Goal: Find specific page/section: Locate a particular part of the current website

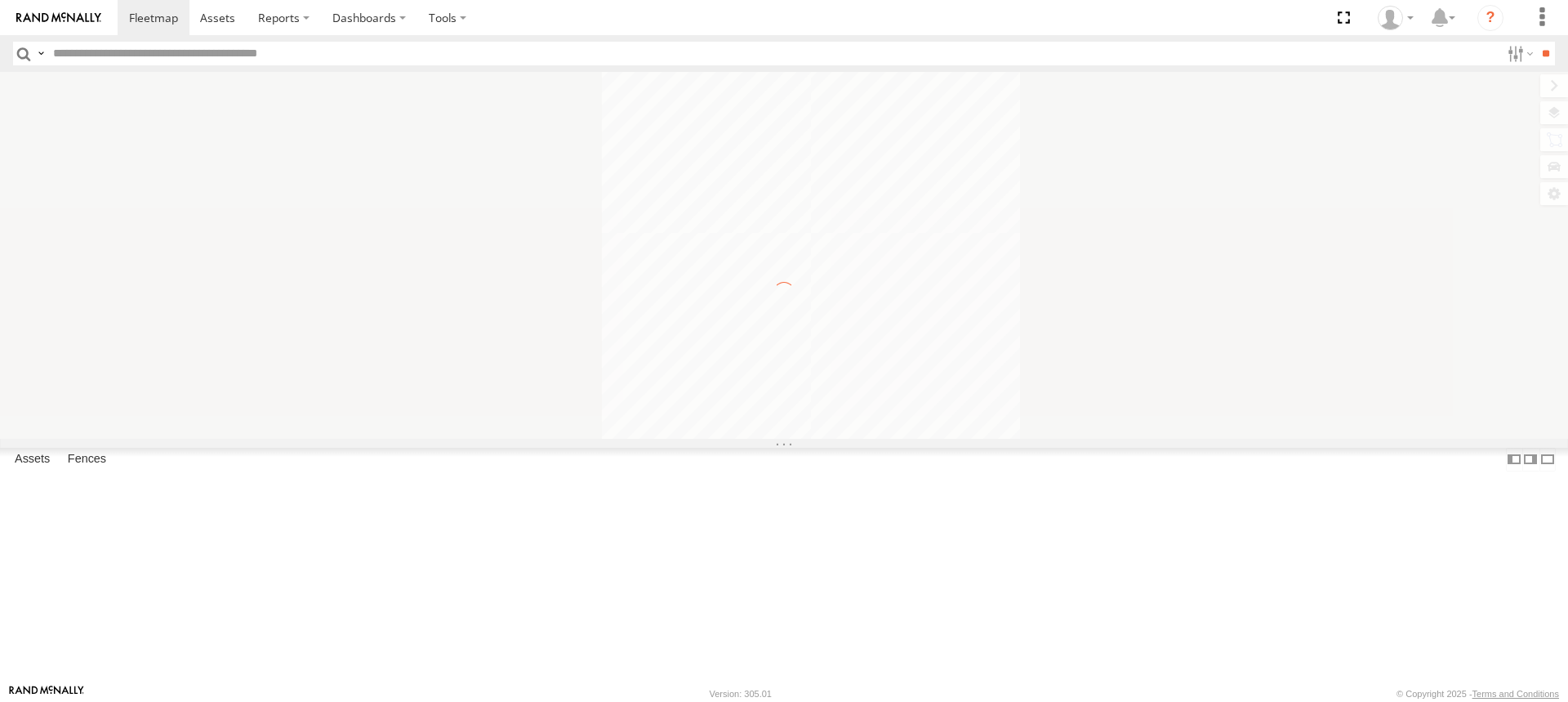
click at [97, 57] on input "text" at bounding box center [773, 53] width 1454 height 24
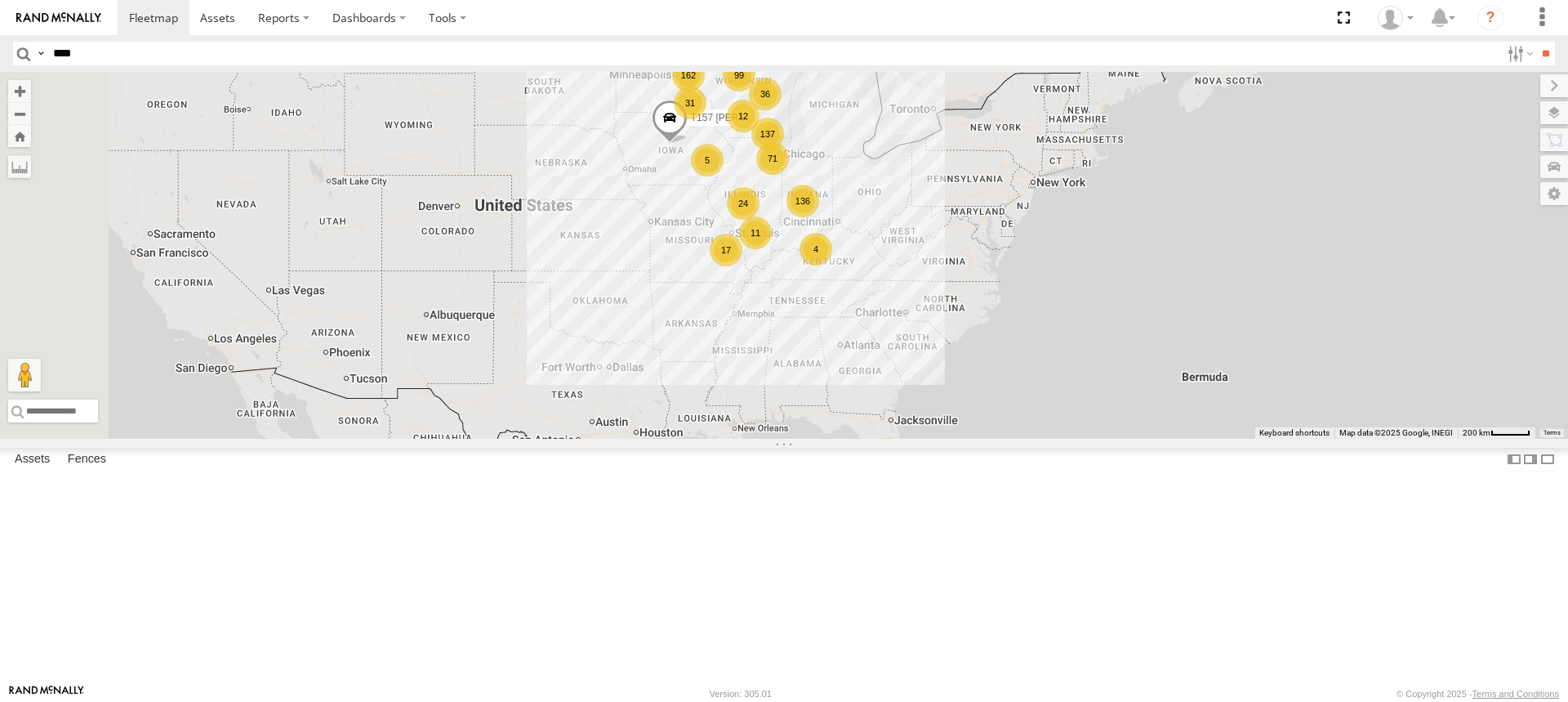
type input "****"
click at [1536, 41] on input "**" at bounding box center [1545, 53] width 19 height 24
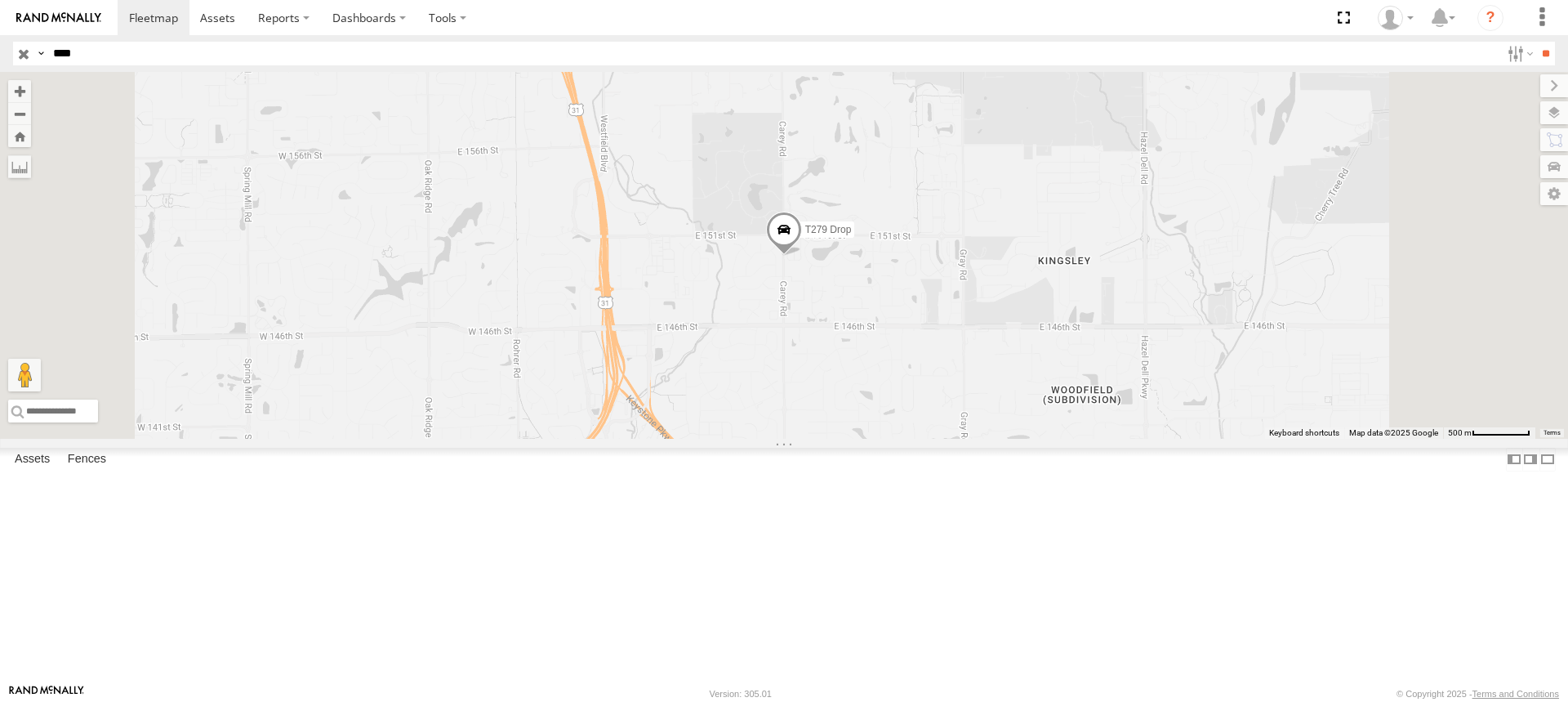
click at [0, 0] on div "T279 Drop" at bounding box center [0, 0] width 0 height 0
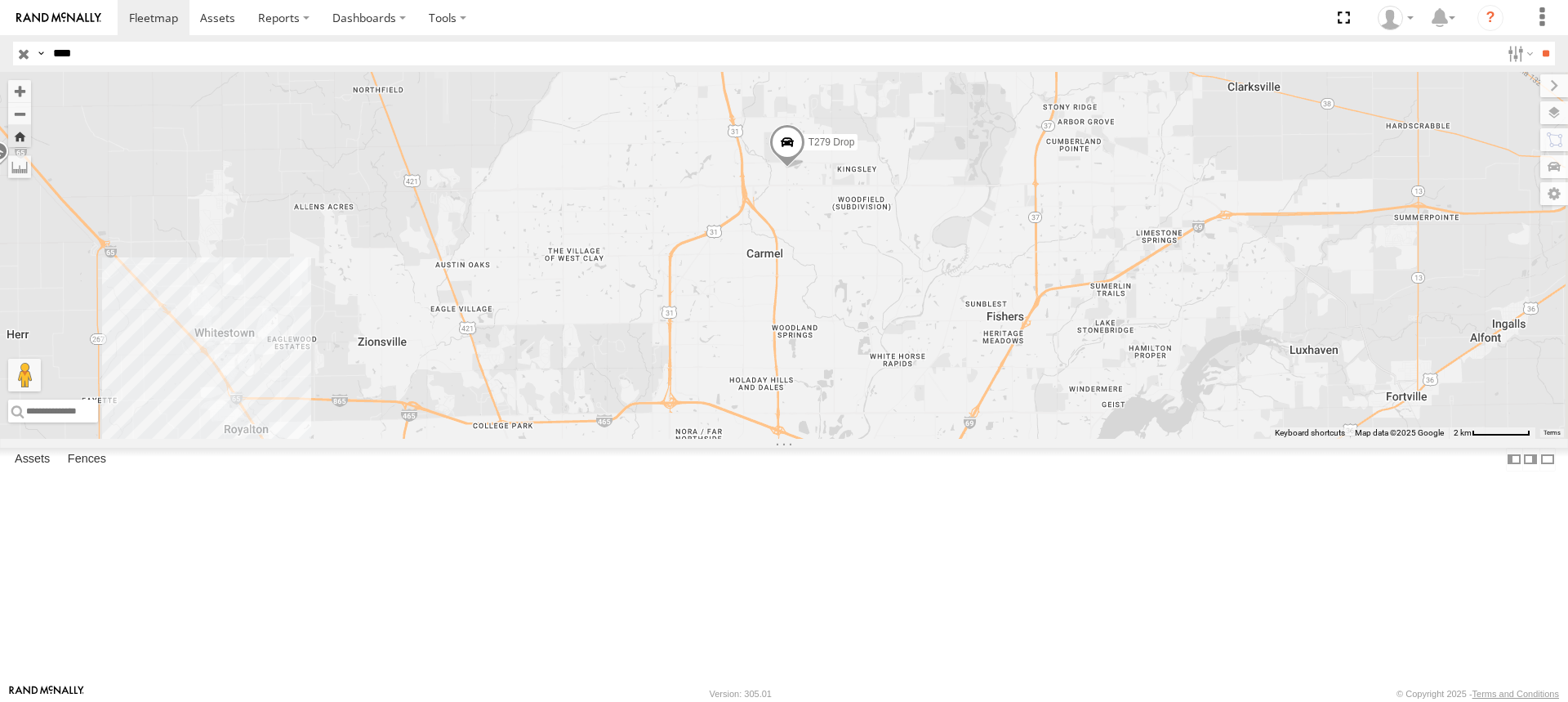
drag, startPoint x: 1236, startPoint y: 337, endPoint x: 1001, endPoint y: 317, distance: 235.8
click at [1001, 317] on div "T279 Drop" at bounding box center [784, 255] width 1568 height 367
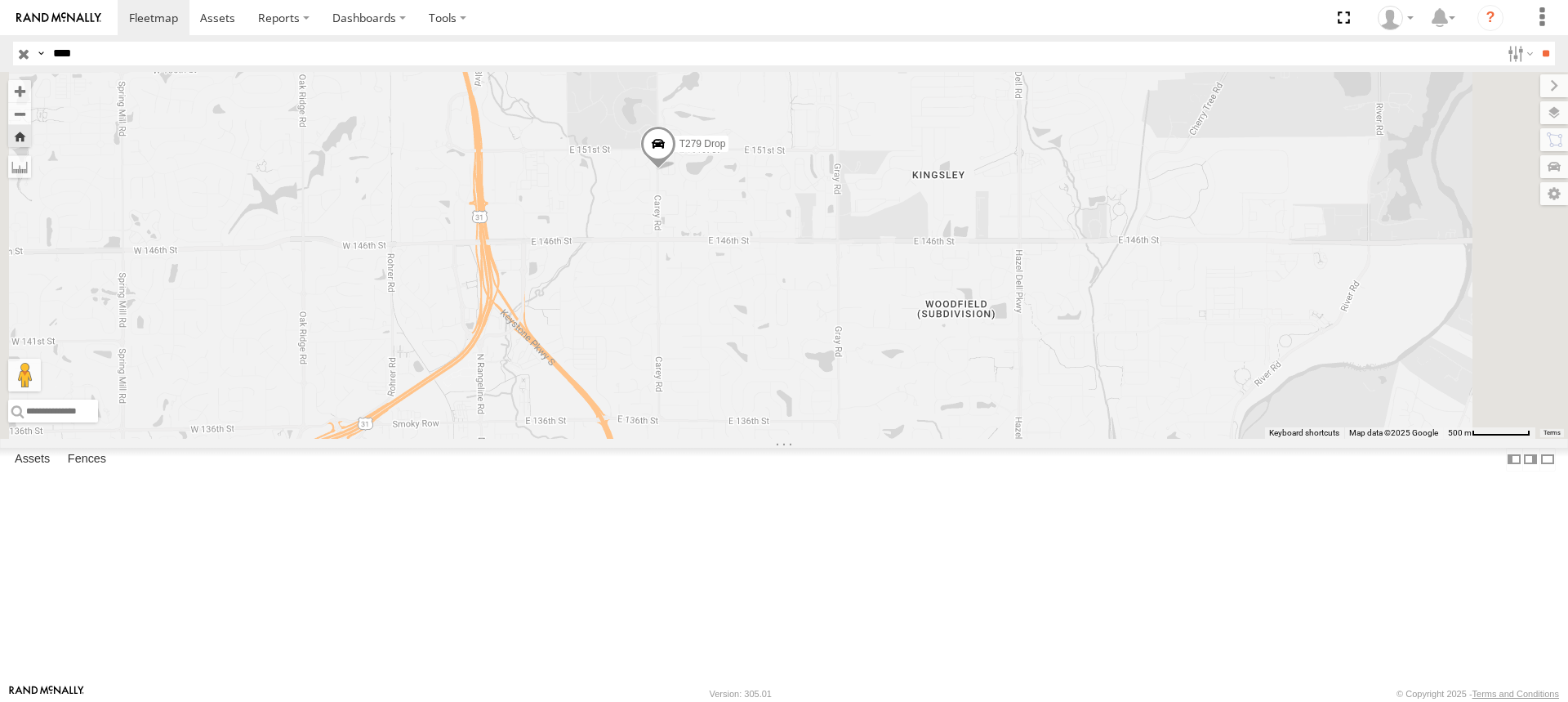
drag, startPoint x: 1064, startPoint y: 227, endPoint x: 963, endPoint y: 316, distance: 134.6
click at [963, 316] on div "T279 Drop" at bounding box center [784, 255] width 1568 height 367
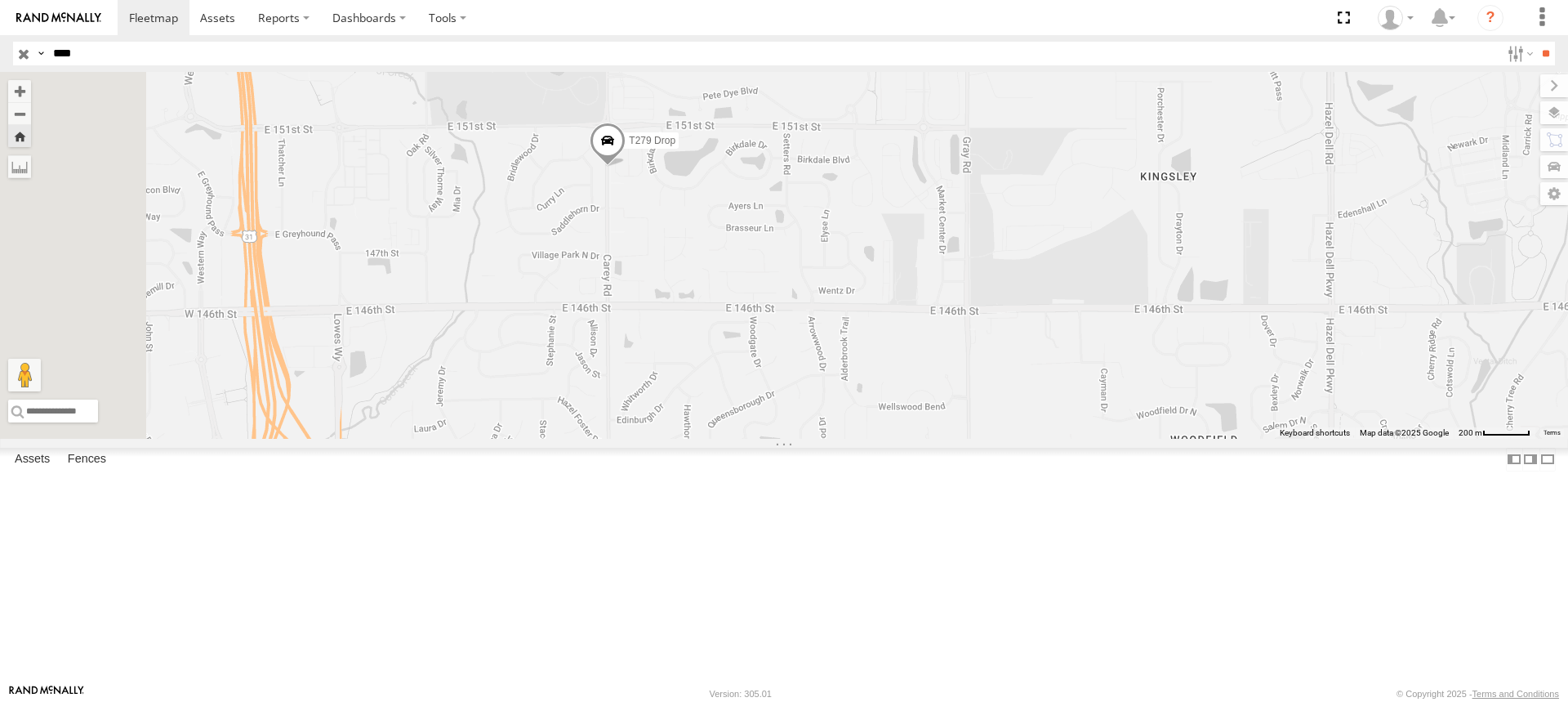
drag, startPoint x: 826, startPoint y: 316, endPoint x: 883, endPoint y: 338, distance: 61.1
click at [883, 338] on div "T279 Drop" at bounding box center [784, 255] width 1568 height 367
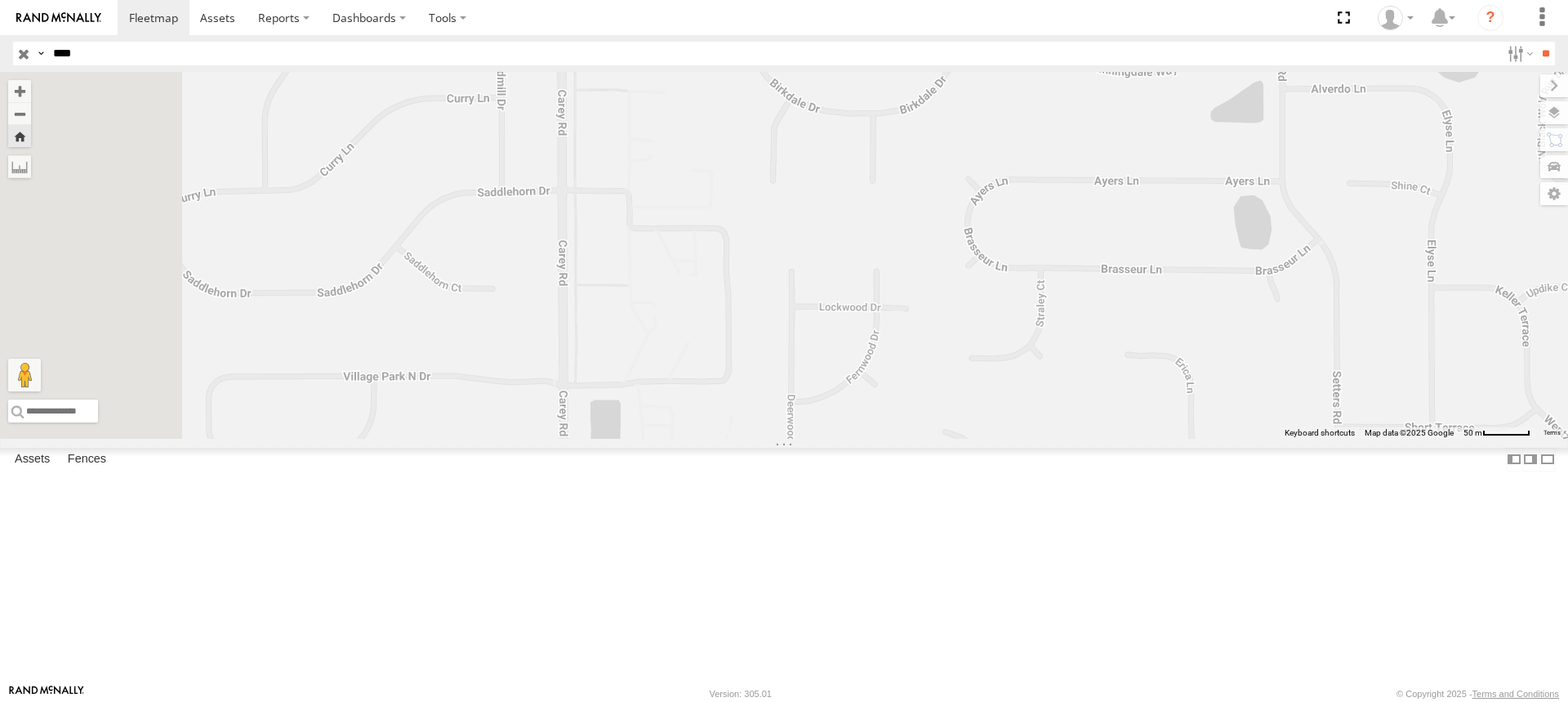
drag, startPoint x: 666, startPoint y: 216, endPoint x: 836, endPoint y: 224, distance: 170.2
click at [836, 224] on div "T279 Drop" at bounding box center [784, 255] width 1568 height 367
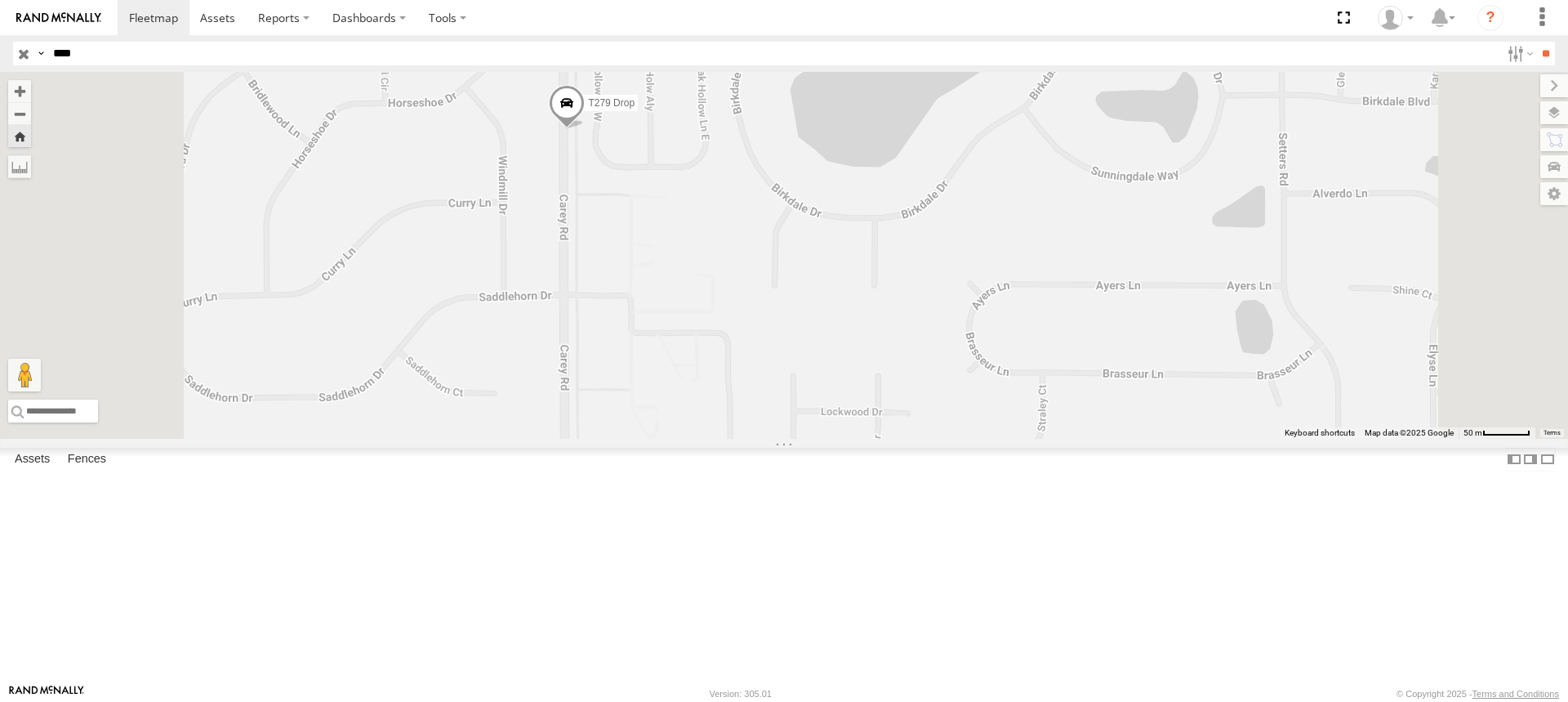
drag, startPoint x: 792, startPoint y: 179, endPoint x: 835, endPoint y: 299, distance: 127.5
click at [835, 299] on div "T279 Drop" at bounding box center [784, 255] width 1568 height 367
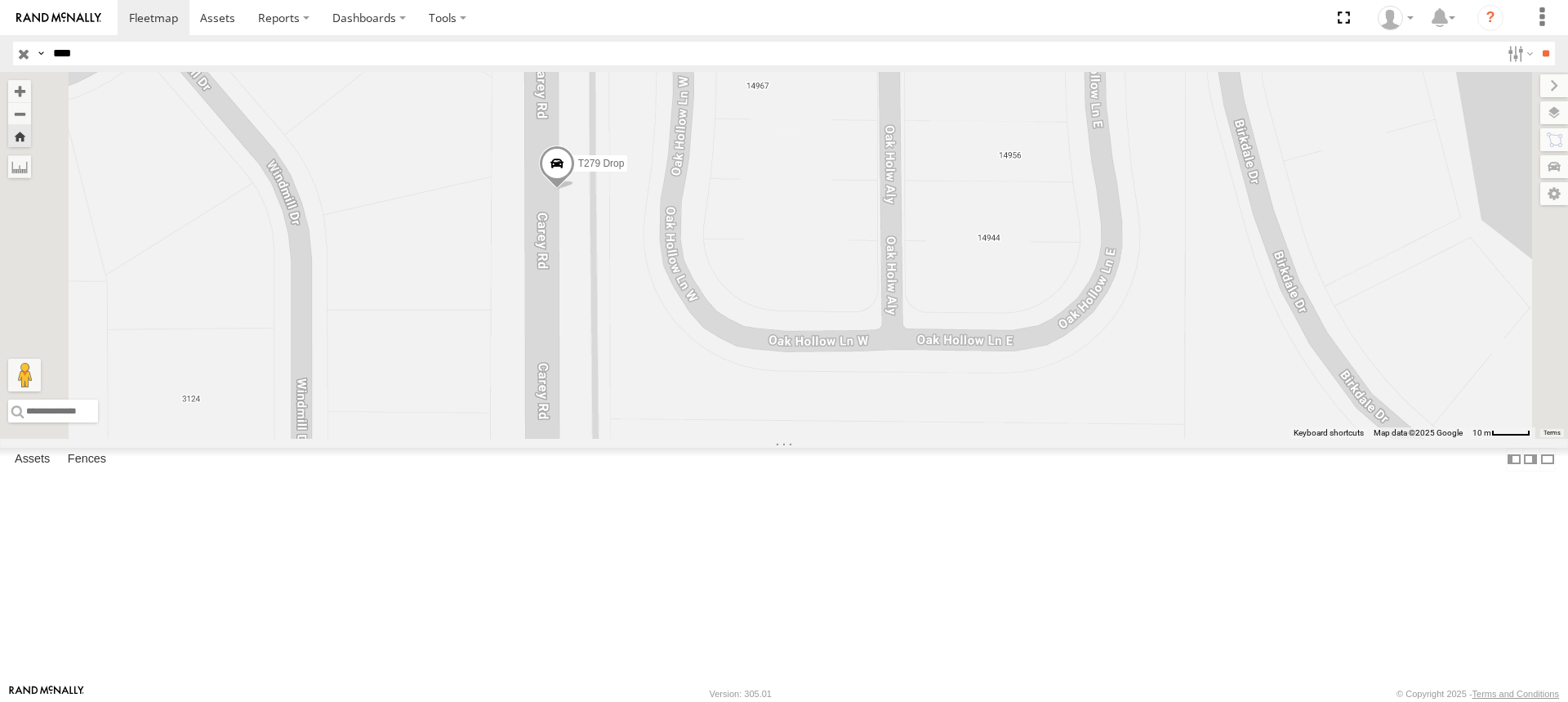
drag, startPoint x: 711, startPoint y: 216, endPoint x: 864, endPoint y: 377, distance: 222.1
click at [864, 377] on div "T279 Drop" at bounding box center [784, 255] width 1568 height 367
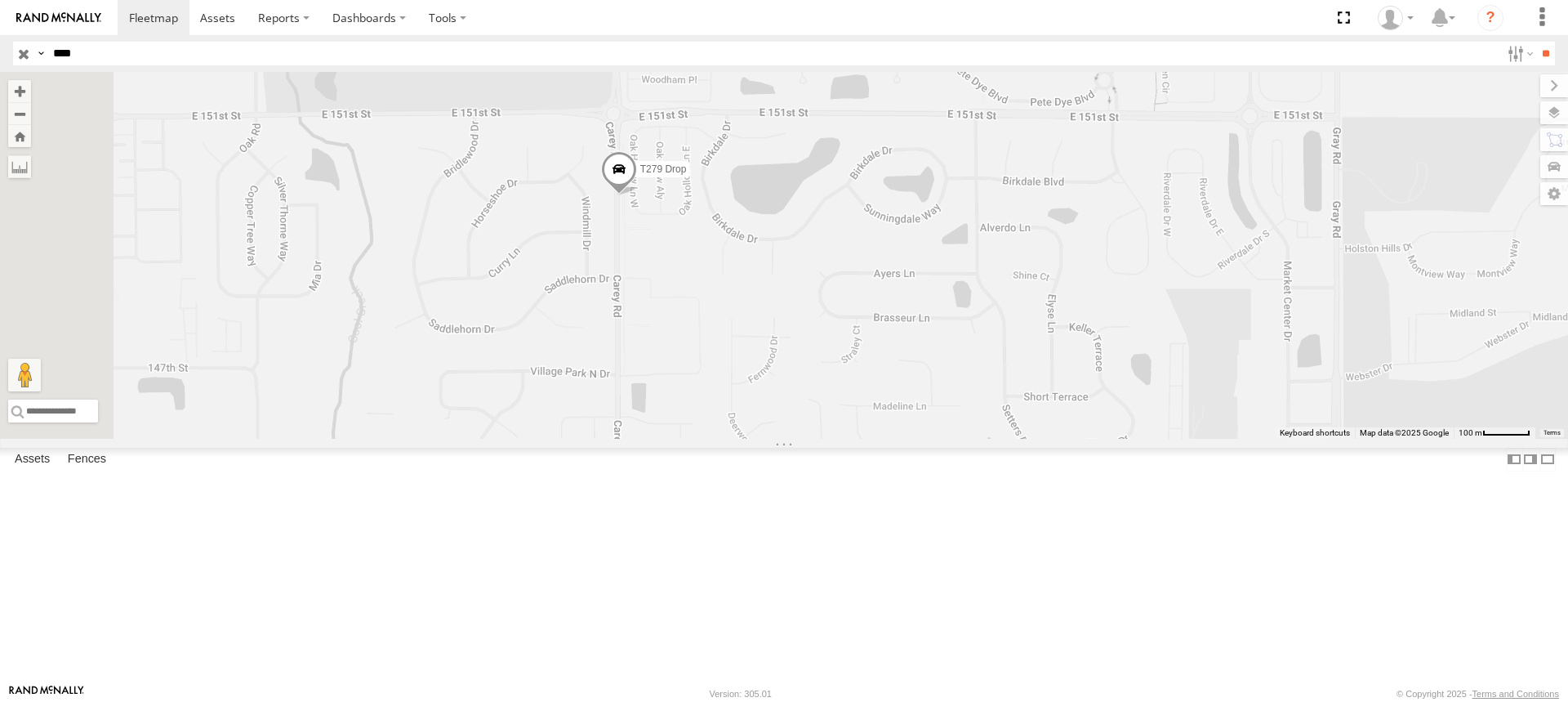
drag, startPoint x: 641, startPoint y: 124, endPoint x: 1057, endPoint y: 421, distance: 511.1
click at [1057, 421] on div "T279 Drop" at bounding box center [784, 255] width 1568 height 367
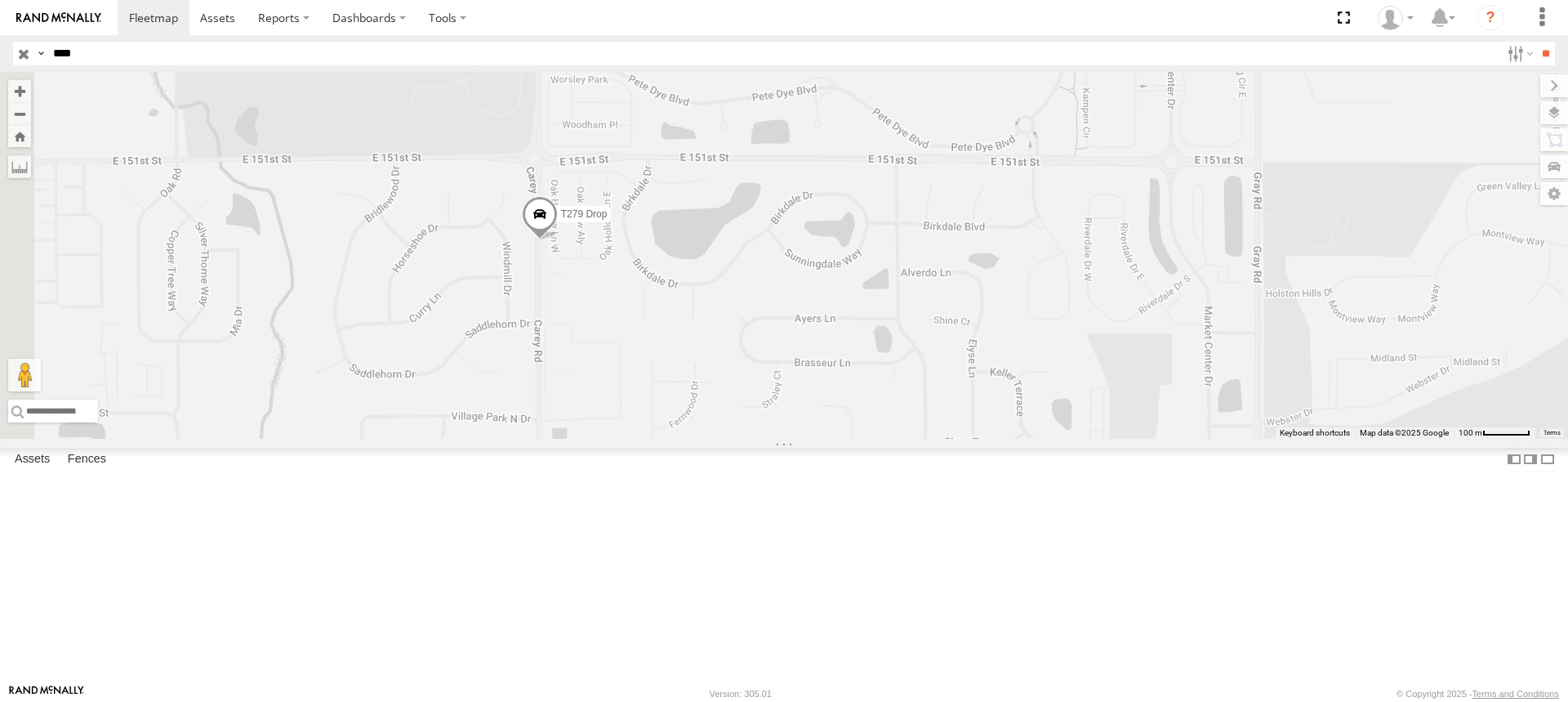
drag, startPoint x: 1058, startPoint y: 403, endPoint x: 954, endPoint y: 433, distance: 108.2
click at [959, 437] on div "T279 Drop" at bounding box center [784, 255] width 1568 height 367
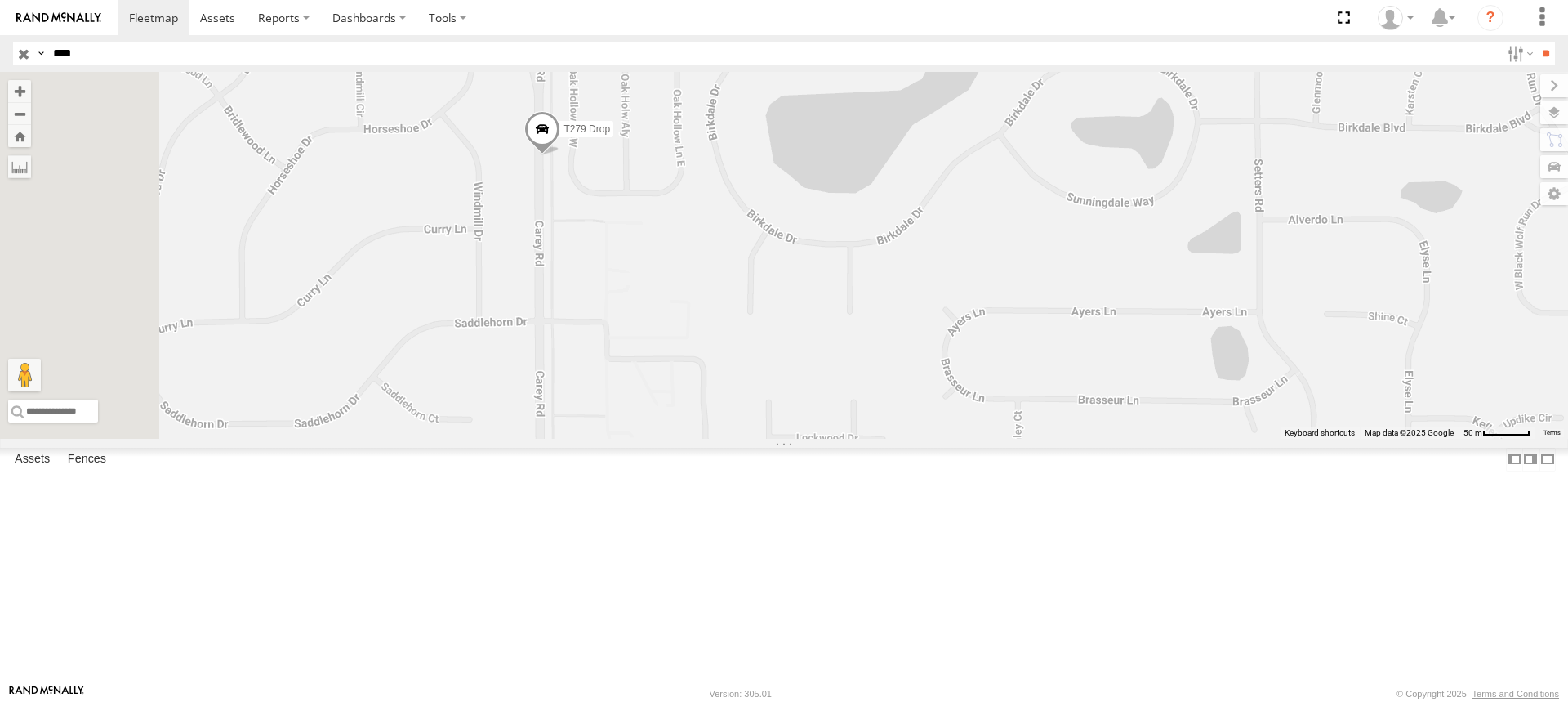
drag, startPoint x: 706, startPoint y: 449, endPoint x: 945, endPoint y: 292, distance: 286.0
click at [878, 292] on div "T279 Drop" at bounding box center [784, 255] width 1568 height 367
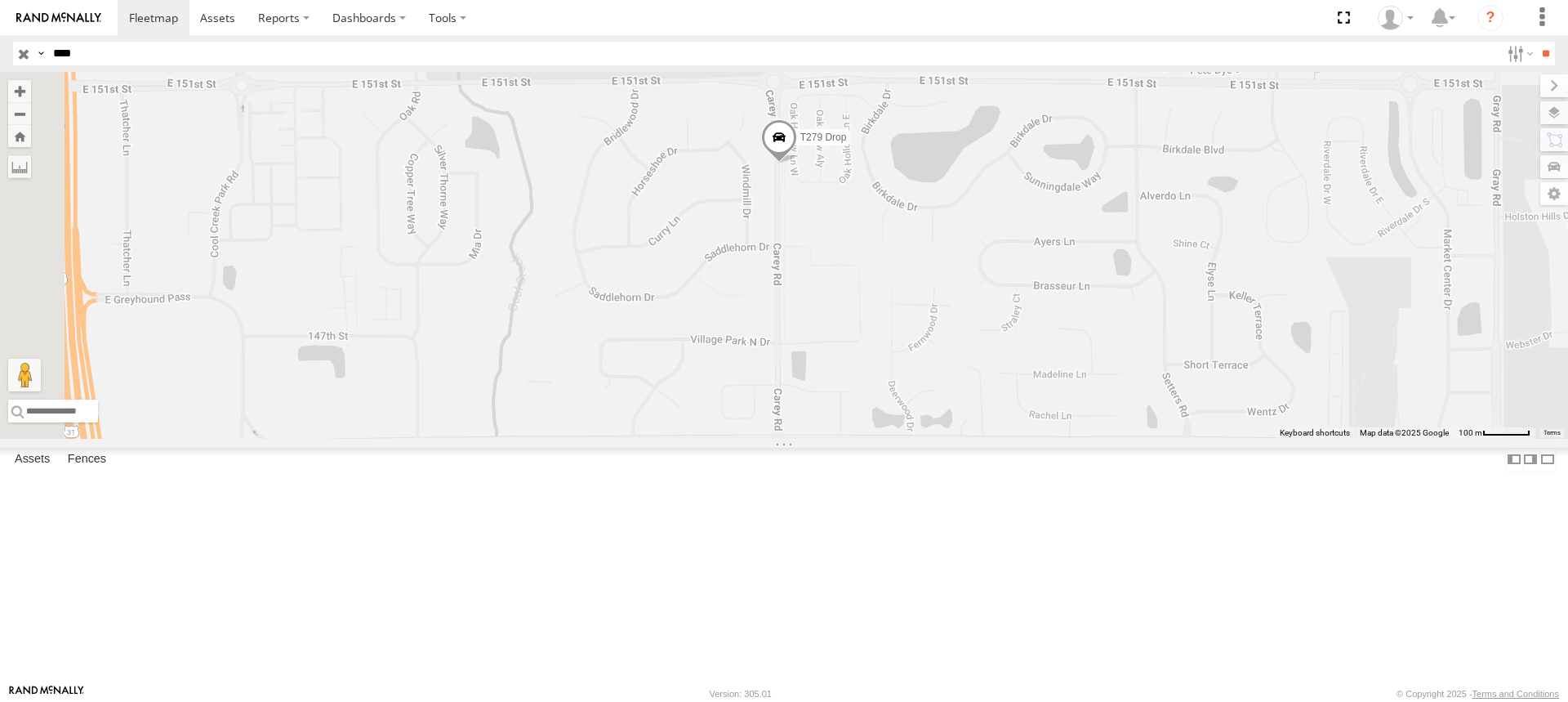
drag, startPoint x: 725, startPoint y: 197, endPoint x: 1043, endPoint y: 331, distance: 345.1
click at [1033, 338] on div "T279 Drop" at bounding box center [784, 255] width 1568 height 367
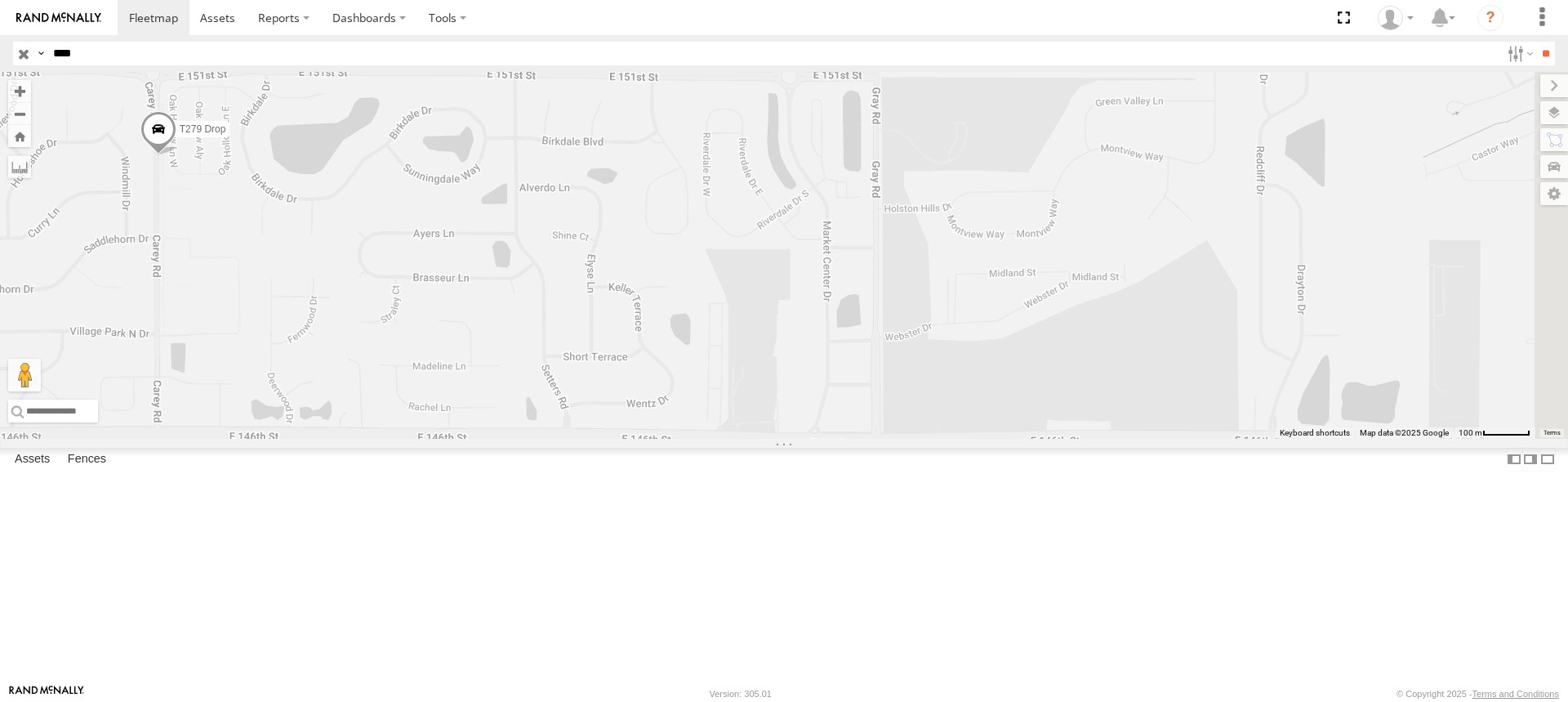
drag, startPoint x: 1026, startPoint y: 502, endPoint x: 378, endPoint y: 483, distance: 648.3
click at [378, 483] on main "← Move left → Move right ↑ Move up ↓ Move down + Zoom in - Zoom out Home Jump l…" at bounding box center [784, 378] width 1568 height 611
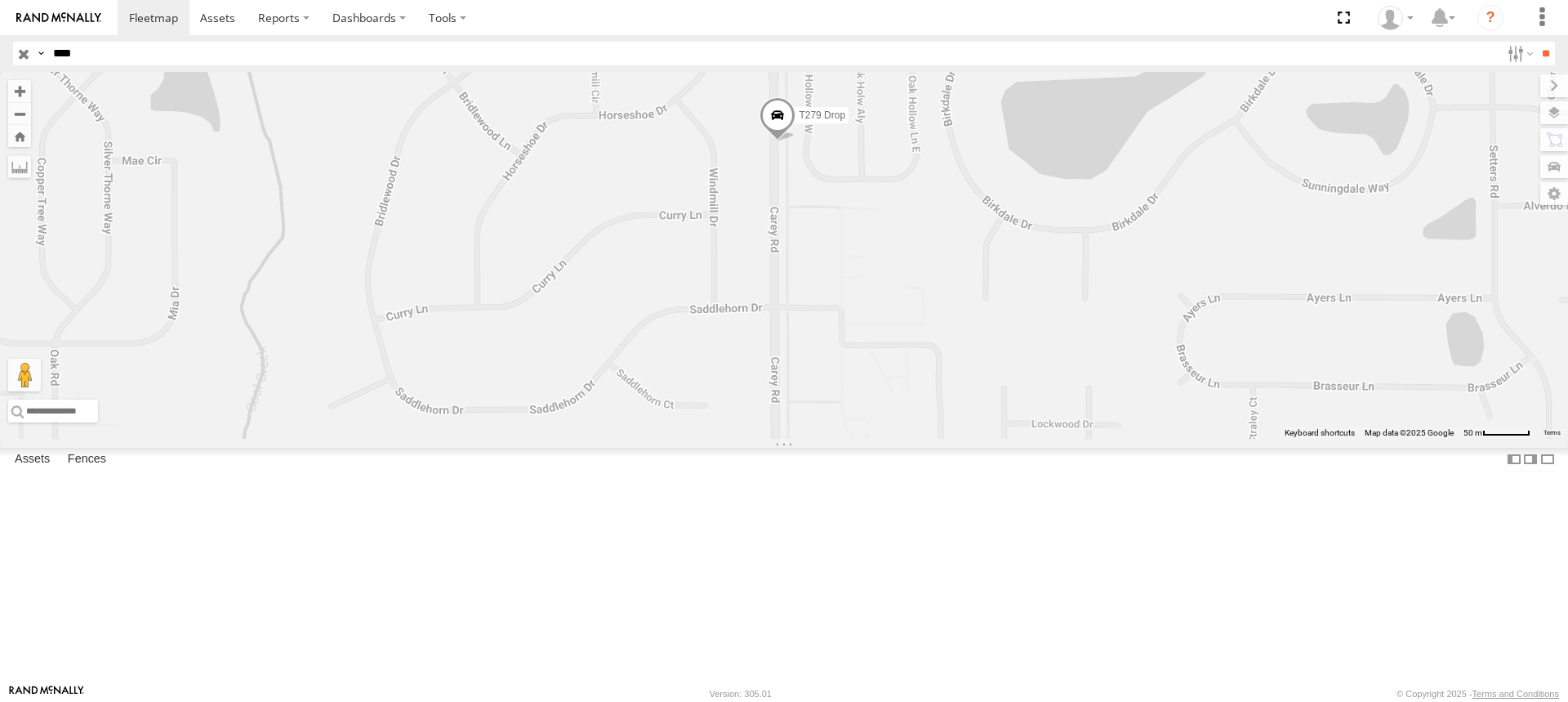
drag, startPoint x: 508, startPoint y: 281, endPoint x: 1340, endPoint y: 347, distance: 834.6
click at [1340, 347] on div "T279 Drop" at bounding box center [784, 255] width 1568 height 367
